Goal: Task Accomplishment & Management: Manage account settings

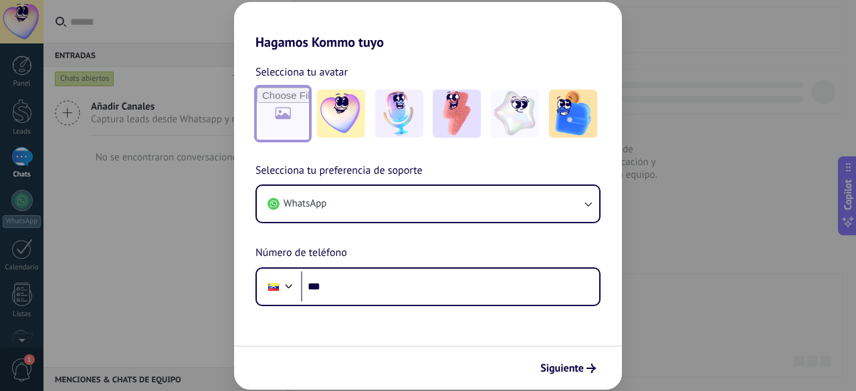
click at [291, 118] on input "file" at bounding box center [283, 114] width 52 height 52
type input "**********"
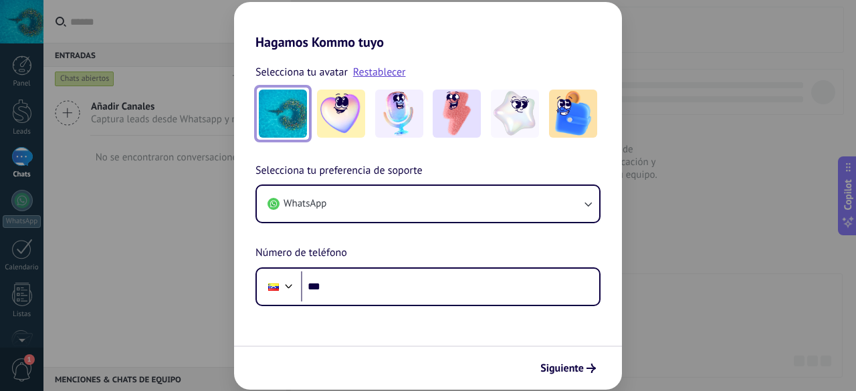
click at [284, 115] on img at bounding box center [283, 114] width 48 height 48
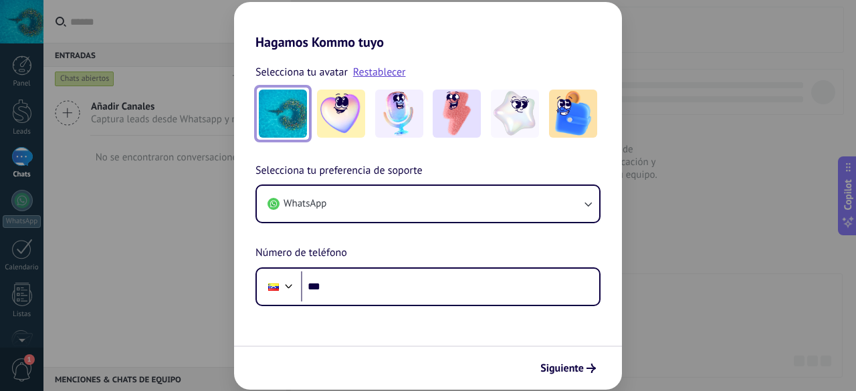
click at [284, 115] on img at bounding box center [283, 114] width 48 height 48
drag, startPoint x: 284, startPoint y: 115, endPoint x: 288, endPoint y: 105, distance: 11.1
click at [288, 105] on img at bounding box center [283, 114] width 48 height 48
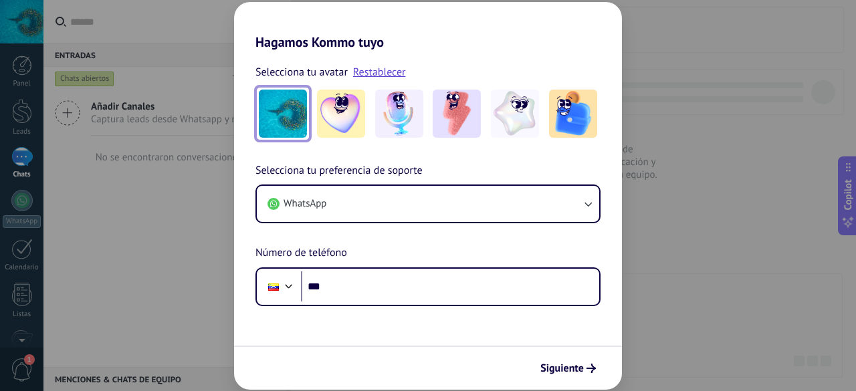
click at [288, 105] on img at bounding box center [283, 114] width 48 height 48
drag, startPoint x: 288, startPoint y: 105, endPoint x: 265, endPoint y: 103, distance: 23.5
click at [265, 103] on img at bounding box center [283, 114] width 48 height 48
click at [274, 144] on div "Selecciona tu avatar Restablecer Selecciona tu preferencia de soporte WhatsApp …" at bounding box center [428, 178] width 388 height 256
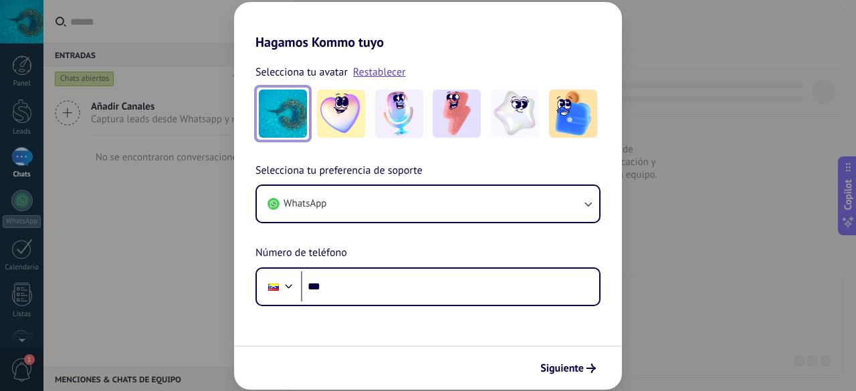
click at [279, 128] on img at bounding box center [283, 114] width 48 height 48
click at [374, 74] on link "Restablecer" at bounding box center [379, 72] width 53 height 13
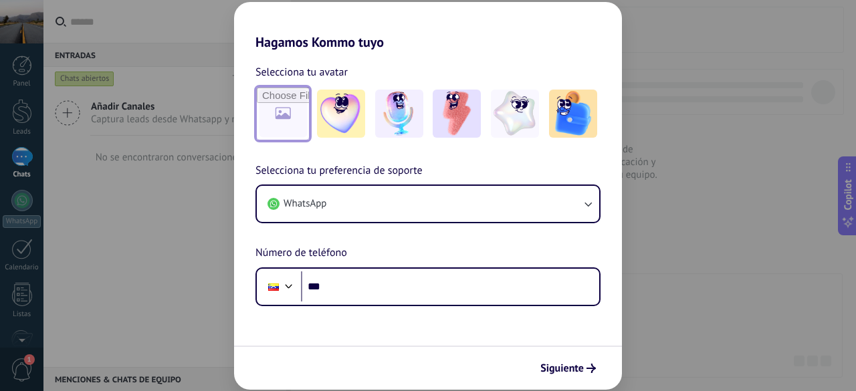
click at [283, 112] on input "file" at bounding box center [283, 114] width 52 height 52
type input "**********"
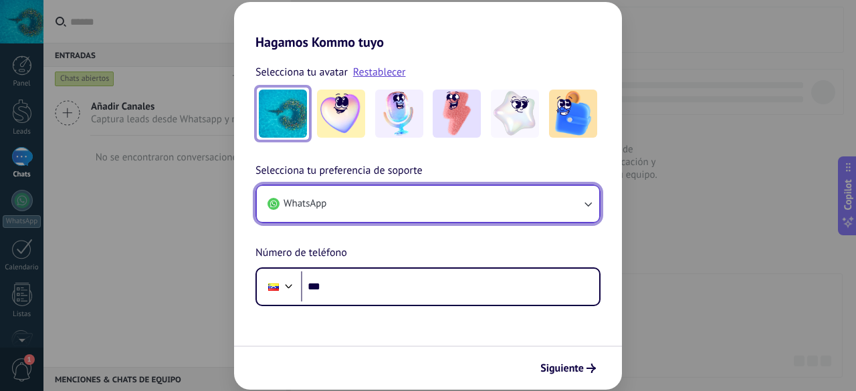
click at [422, 200] on button "WhatsApp" at bounding box center [428, 204] width 342 height 36
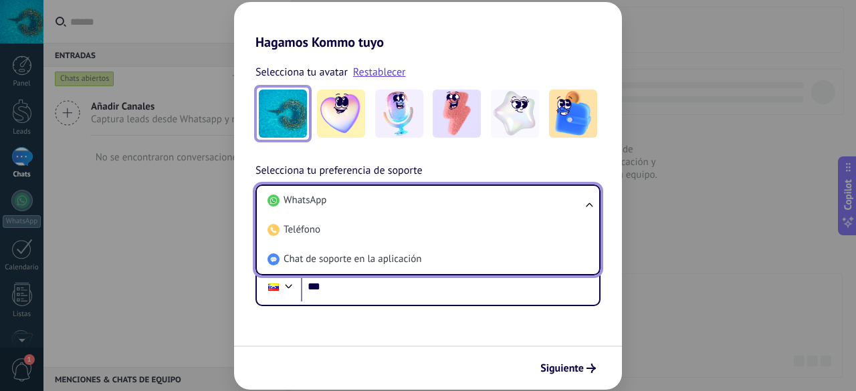
click at [422, 200] on li "WhatsApp" at bounding box center [425, 200] width 326 height 29
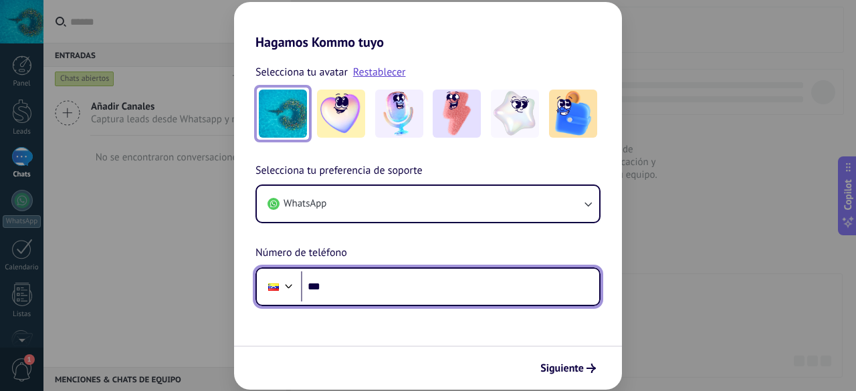
click at [379, 286] on input "***" at bounding box center [450, 287] width 298 height 31
type input "**********"
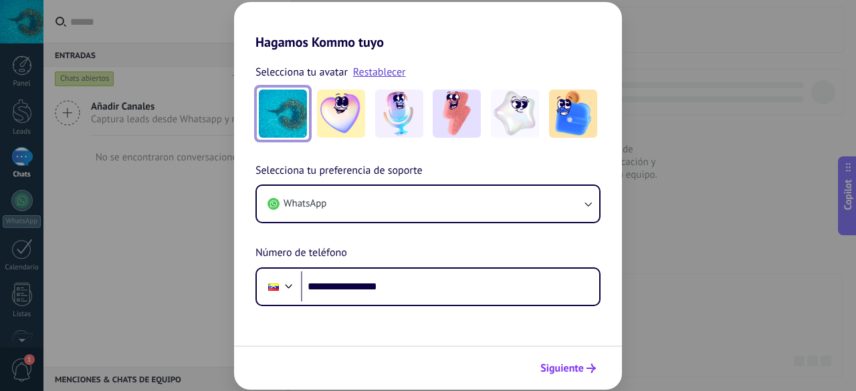
click at [559, 369] on span "Siguiente" at bounding box center [561, 368] width 43 height 9
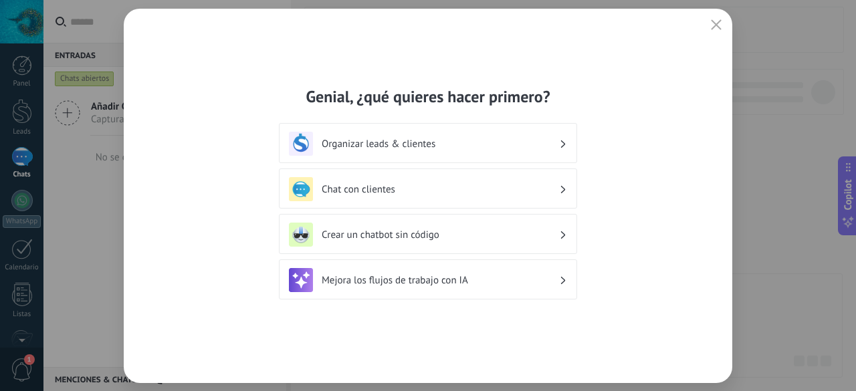
click at [391, 233] on h3 "Crear un chatbot sin código" at bounding box center [440, 235] width 237 height 13
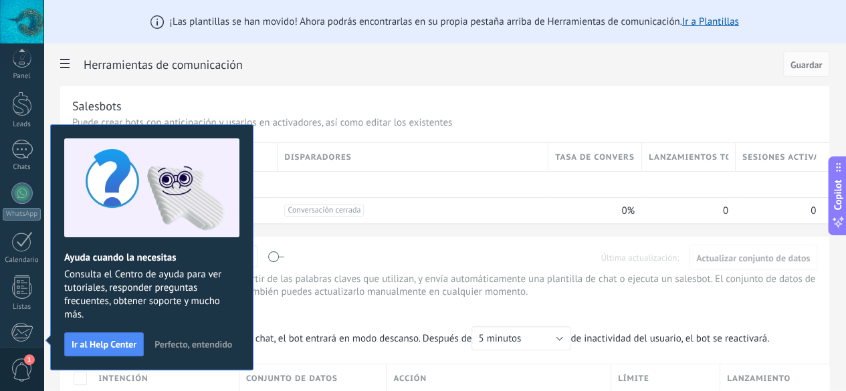
scroll to position [164, 0]
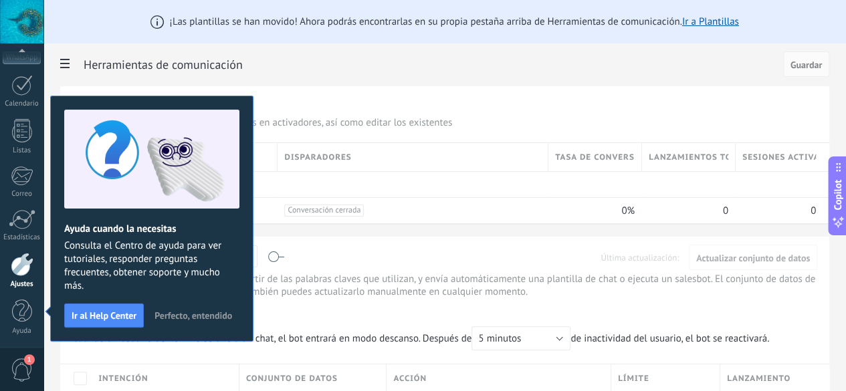
click at [197, 312] on span "Perfecto, entendido" at bounding box center [194, 315] width 78 height 9
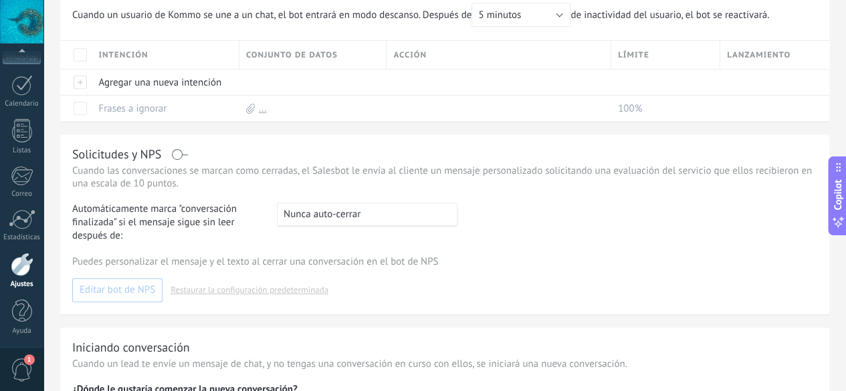
scroll to position [349, 0]
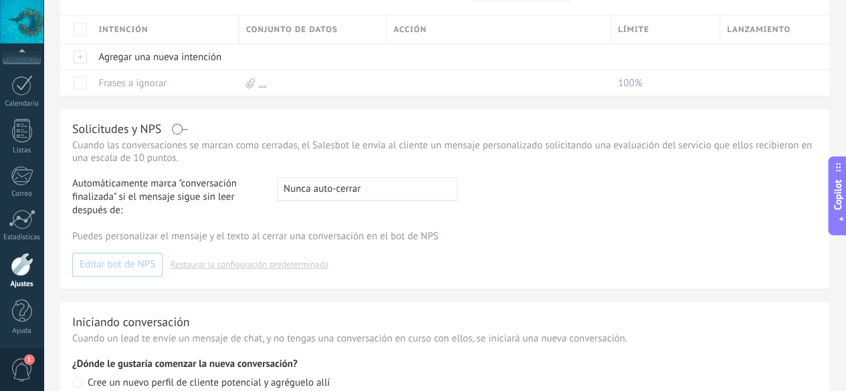
click at [188, 130] on label at bounding box center [180, 129] width 15 height 1
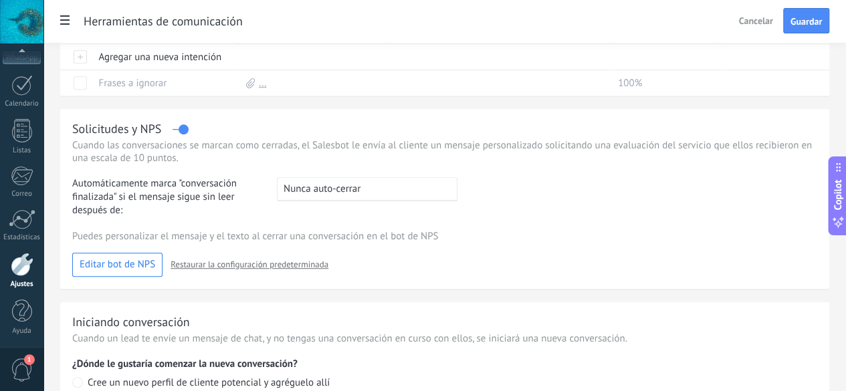
click at [458, 201] on div ": Nunca auto-cerrar" at bounding box center [367, 189] width 181 height 24
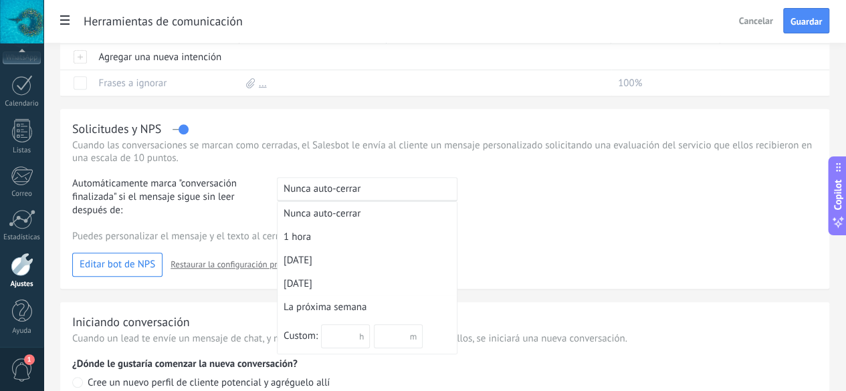
click at [361, 195] on span "Nunca auto-cerrar" at bounding box center [322, 189] width 77 height 13
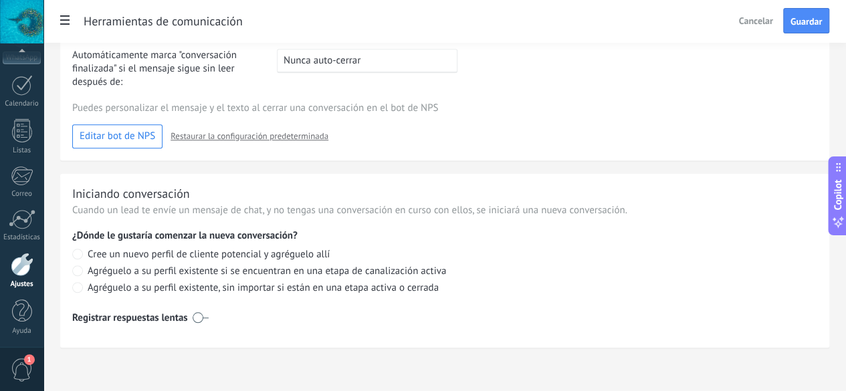
scroll to position [504, 0]
click at [209, 318] on label at bounding box center [201, 317] width 16 height 21
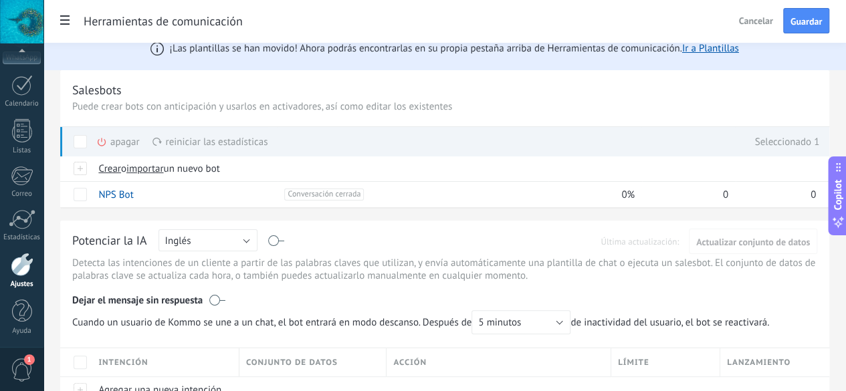
scroll to position [0, 0]
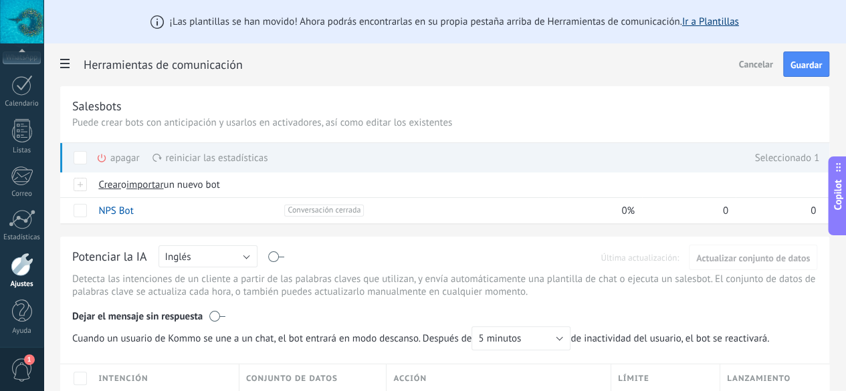
click at [739, 22] on link "Ir a Plantillas" at bounding box center [710, 21] width 57 height 13
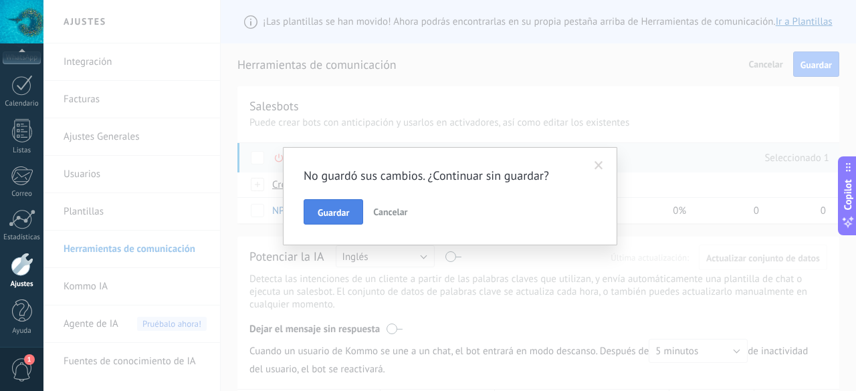
click at [341, 205] on button "Guardar" at bounding box center [334, 211] width 60 height 25
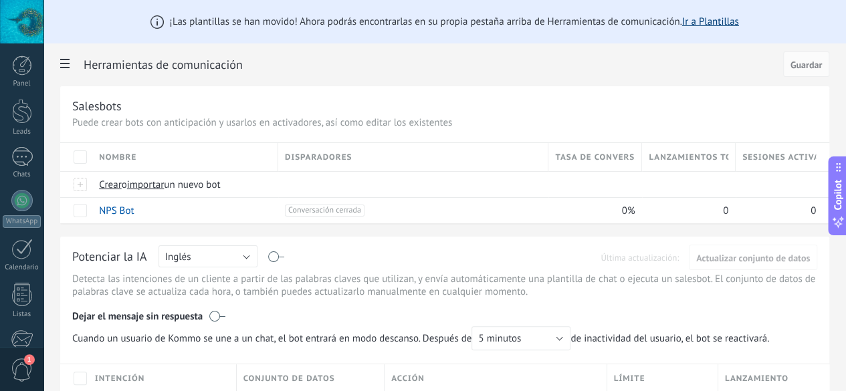
click at [739, 18] on link "Ir a Plantillas" at bounding box center [710, 21] width 57 height 13
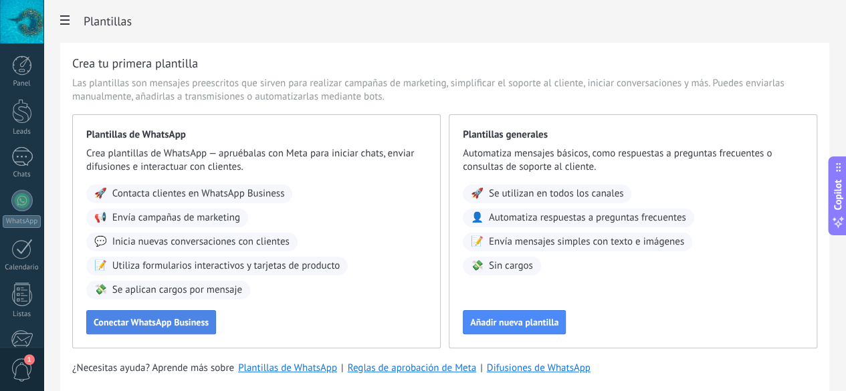
click at [209, 327] on span "Conectar WhatsApp Business" at bounding box center [151, 322] width 115 height 9
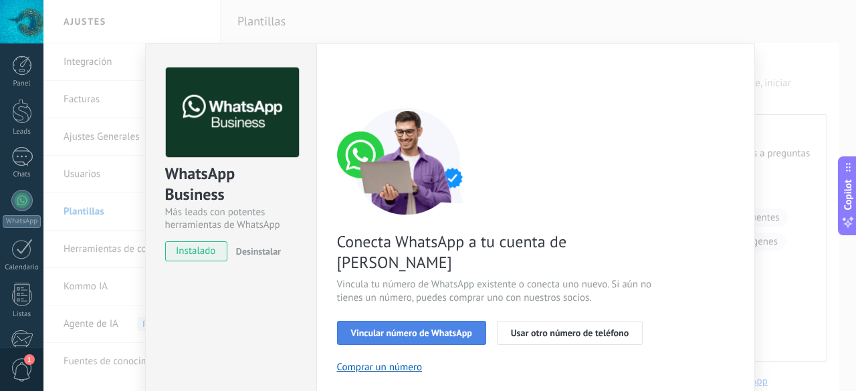
click at [407, 328] on span "Vincular número de WhatsApp" at bounding box center [411, 332] width 121 height 9
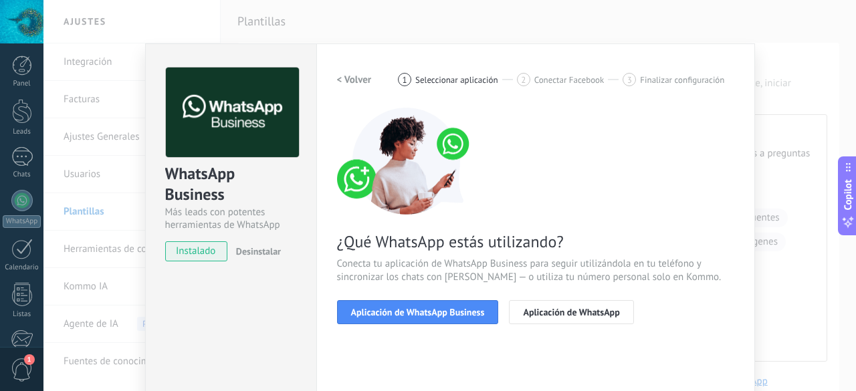
click at [407, 310] on span "Aplicación de WhatsApp Business" at bounding box center [418, 312] width 134 height 9
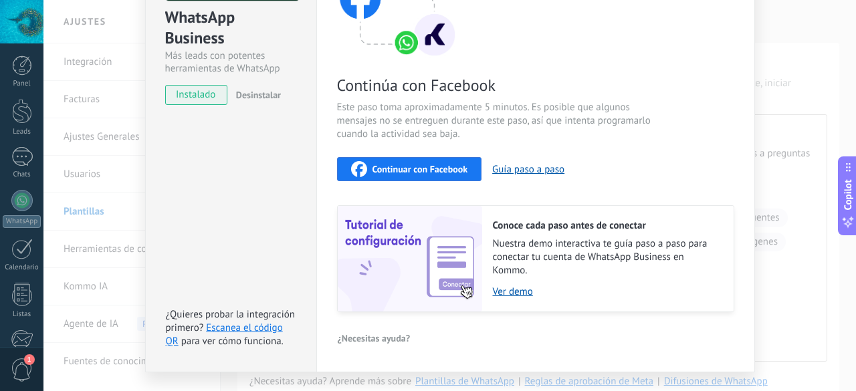
scroll to position [186, 0]
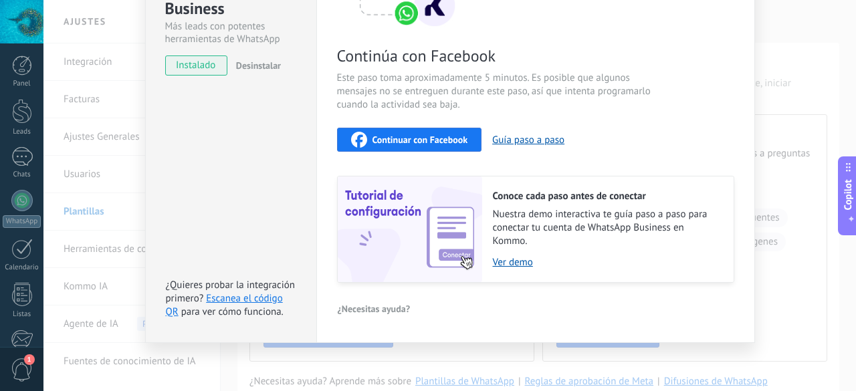
click at [435, 139] on span "Continuar con Facebook" at bounding box center [421, 139] width 96 height 9
